Goal: Task Accomplishment & Management: Manage account settings

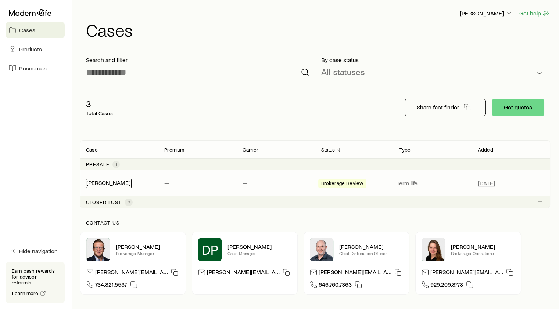
click at [90, 182] on link "[PERSON_NAME]" at bounding box center [108, 182] width 44 height 7
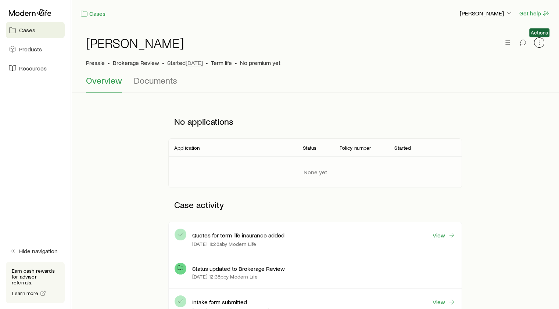
click at [538, 44] on icon "button" at bounding box center [538, 42] width 7 height 7
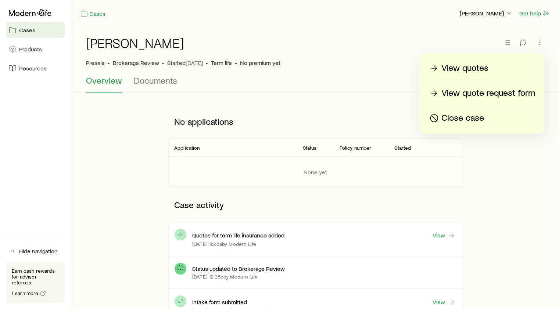
click at [470, 66] on p "View quotes" at bounding box center [464, 68] width 47 height 12
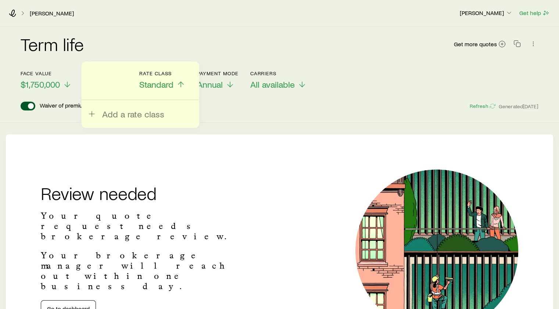
click at [301, 122] on div "Term life Get more quotes Face value $1,750,000 Term 30 years Rate Class Standa…" at bounding box center [279, 74] width 559 height 96
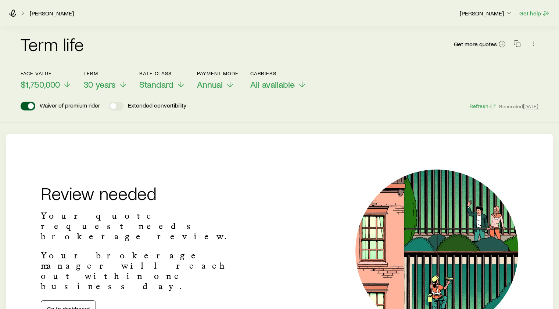
scroll to position [99, 0]
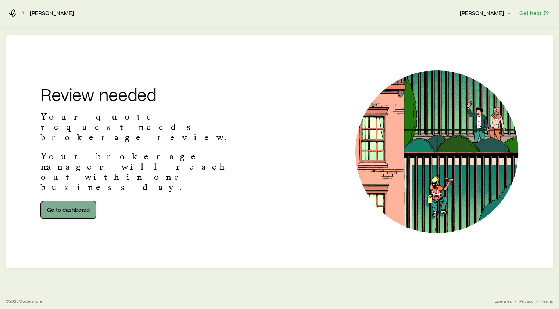
click at [84, 201] on link "Go to dashboard" at bounding box center [68, 210] width 55 height 18
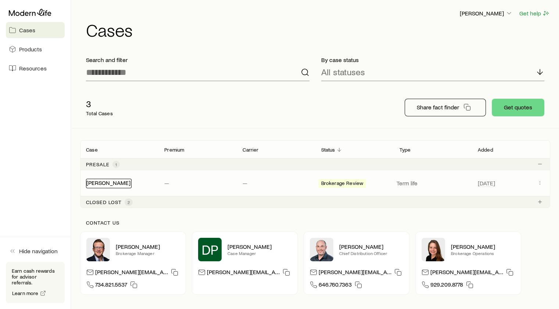
click at [102, 182] on link "[PERSON_NAME]" at bounding box center [108, 182] width 44 height 7
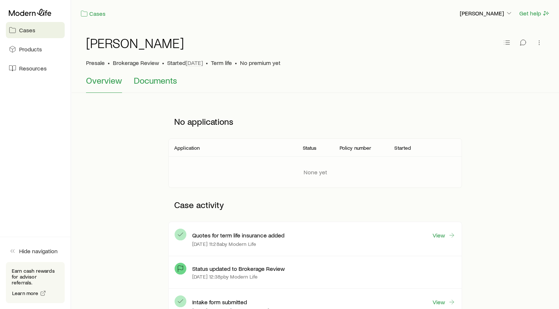
click at [156, 83] on span "Documents" at bounding box center [155, 80] width 43 height 10
